Goal: Check status: Check status

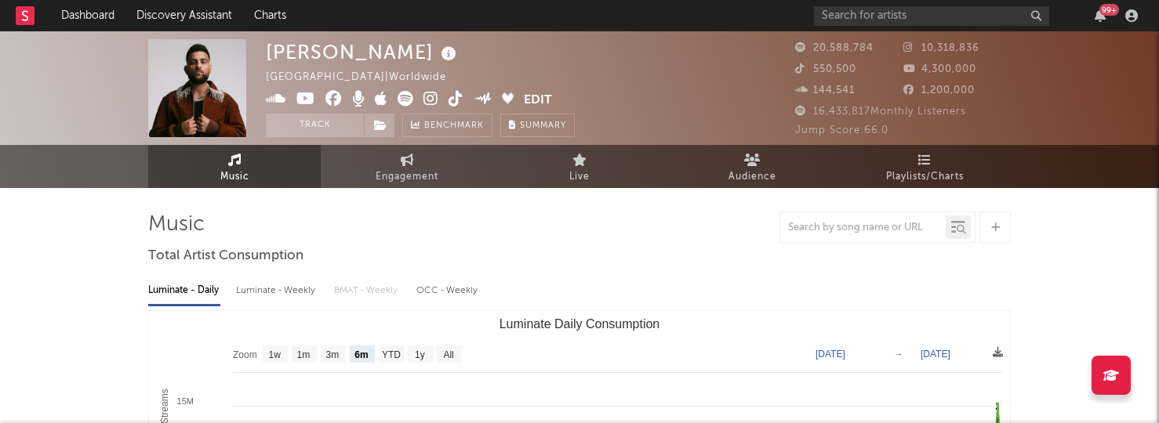
select select "6m"
click at [878, 20] on input "text" at bounding box center [931, 16] width 235 height 20
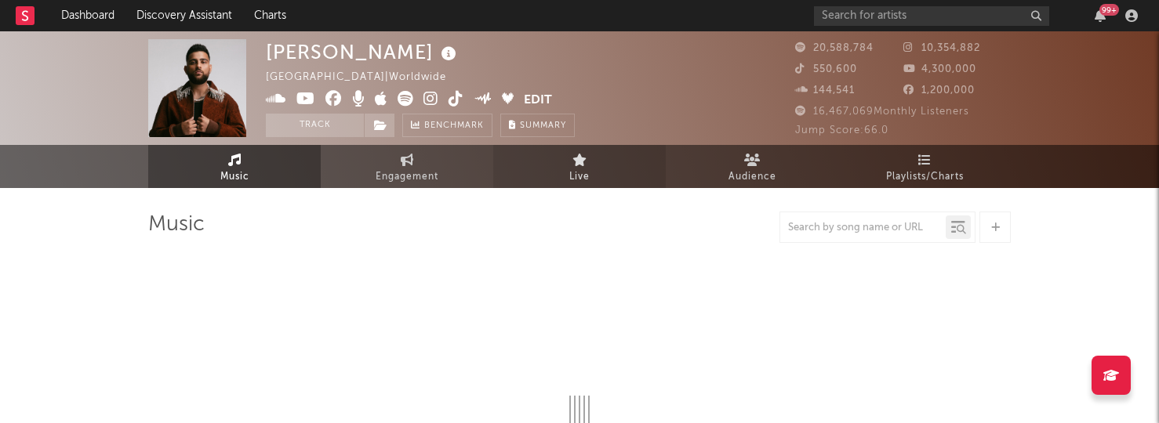
select select "6m"
